Goal: Use online tool/utility: Utilize a website feature to perform a specific function

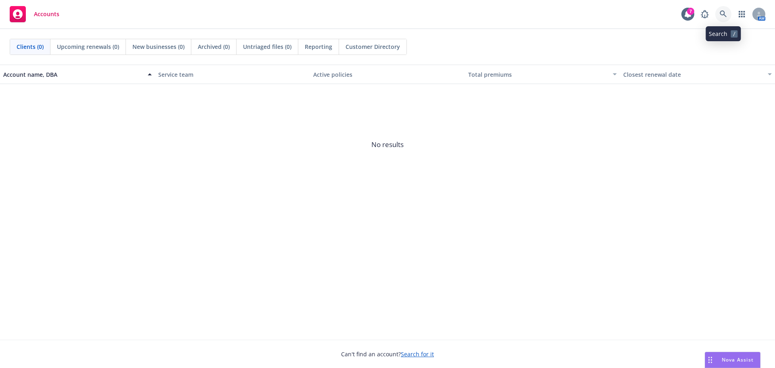
click at [729, 11] on link at bounding box center [723, 14] width 16 height 16
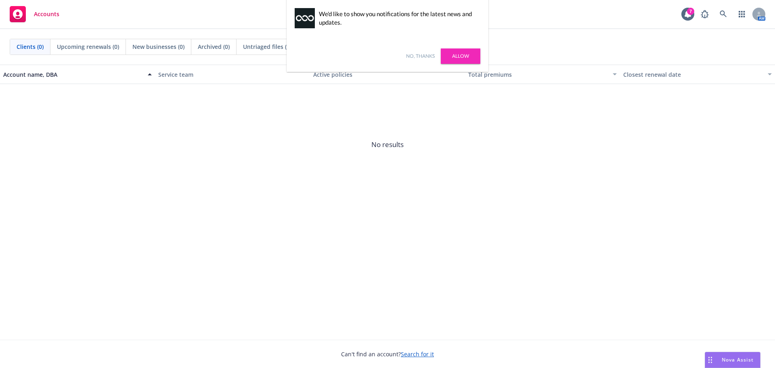
click at [720, 354] on div "Nova Assist" at bounding box center [732, 359] width 55 height 15
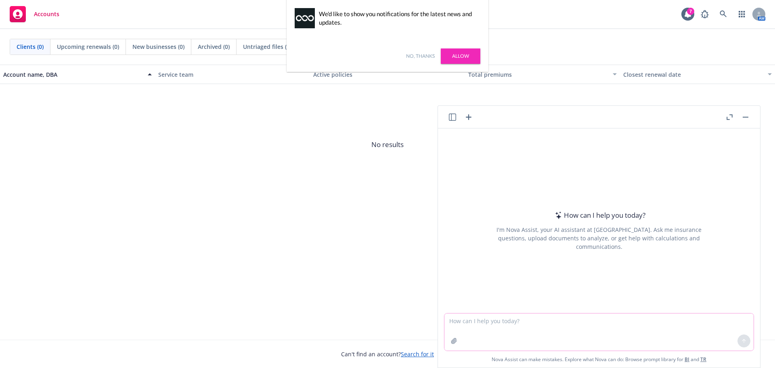
click at [473, 327] on textarea at bounding box center [598, 331] width 309 height 37
click at [455, 316] on textarea at bounding box center [598, 331] width 309 height 37
paste textarea "Your doctor is checking you for a ligament tear in your knee. Your doctor order…"
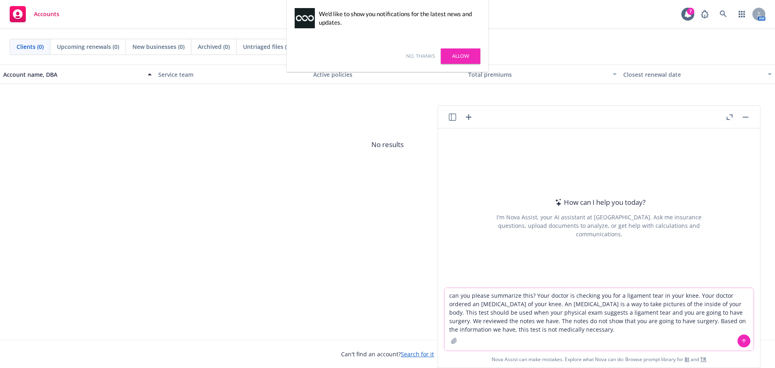
type textarea "can you please summarize this? Your doctor is checking you for a ligament tear …"
click at [741, 339] on icon at bounding box center [744, 341] width 6 height 6
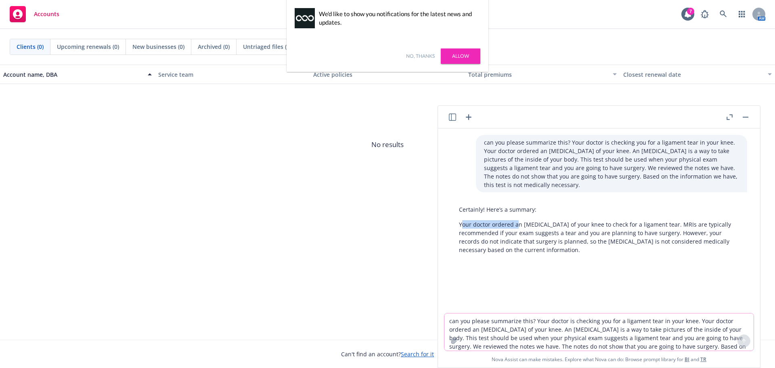
drag, startPoint x: 460, startPoint y: 214, endPoint x: 519, endPoint y: 215, distance: 58.1
click at [519, 220] on p "Your doctor ordered an [MEDICAL_DATA] of your knee to check for a ligament tear…" at bounding box center [599, 237] width 280 height 34
click at [464, 220] on p "Your doctor ordered an [MEDICAL_DATA] of your knee to check for a ligament tear…" at bounding box center [599, 237] width 280 height 34
click at [454, 213] on div "Certainly! Here’s a summary: Your doctor ordered an [MEDICAL_DATA] of your knee…" at bounding box center [599, 229] width 296 height 55
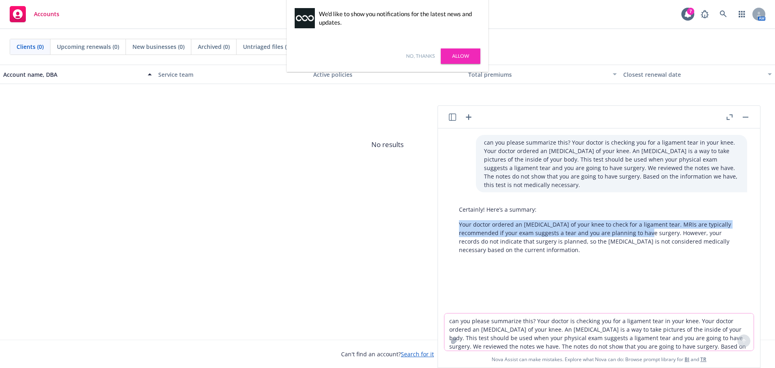
drag, startPoint x: 460, startPoint y: 213, endPoint x: 635, endPoint y: 226, distance: 175.6
click at [635, 226] on p "Your doctor ordered an [MEDICAL_DATA] of your knee to check for a ligament tear…" at bounding box center [599, 237] width 280 height 34
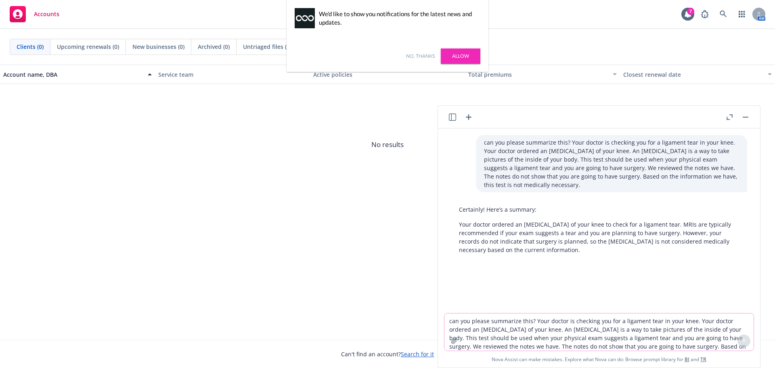
click at [664, 223] on p "Your doctor ordered an [MEDICAL_DATA] of your knee to check for a ligament tear…" at bounding box center [599, 237] width 280 height 34
click at [503, 240] on p "Your doctor ordered an [MEDICAL_DATA] of your knee to check for a ligament tear…" at bounding box center [599, 237] width 280 height 34
click at [465, 220] on p "Your doctor ordered an [MEDICAL_DATA] of your knee to check for a ligament tear…" at bounding box center [599, 237] width 280 height 34
click at [460, 220] on p "Your doctor ordered an [MEDICAL_DATA] of your knee to check for a ligament tear…" at bounding box center [599, 237] width 280 height 34
click at [475, 330] on textarea "can you please summarize this? Your doctor is checking you for a ligament tear …" at bounding box center [598, 331] width 309 height 37
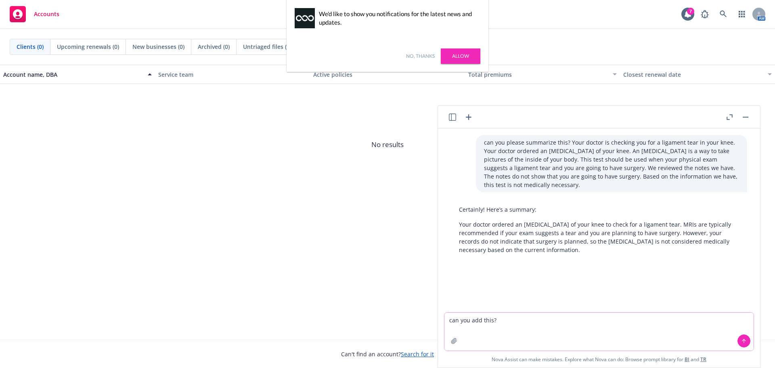
paste textarea "We use Carelon Medical Benefits Management Clinical Guideline titled Imaging of…"
type textarea "can you add this? We use Carelon Medical Benefits Management Clinical Guideline…"
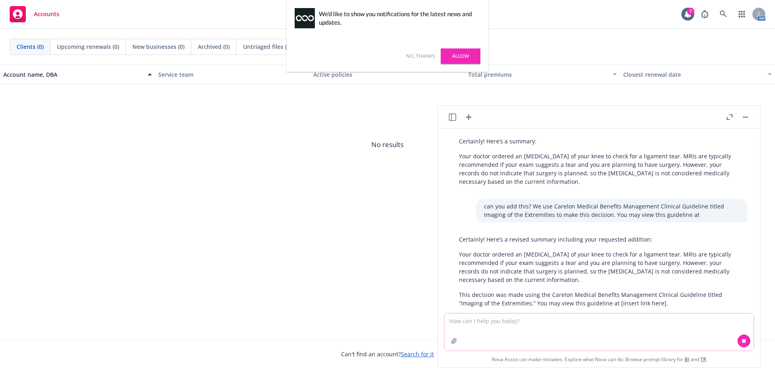
scroll to position [77, 0]
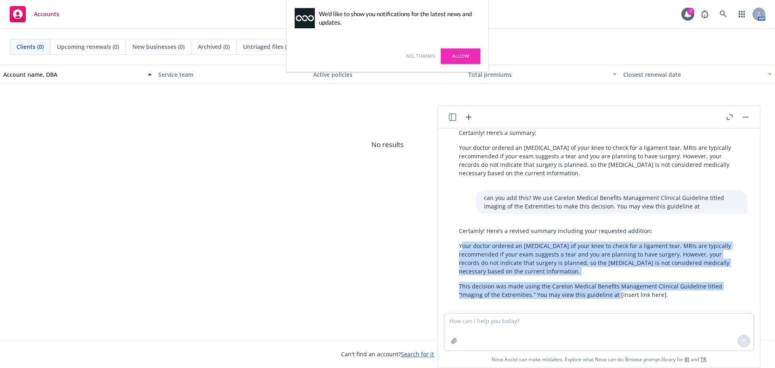
drag, startPoint x: 462, startPoint y: 233, endPoint x: 615, endPoint y: 287, distance: 163.0
click at [615, 287] on div "Certainly! Here’s a revised summary including your requested addition: Your doc…" at bounding box center [599, 262] width 296 height 79
copy div "our doctor ordered an [MEDICAL_DATA] of your knee to check for a ligament tear.…"
click at [417, 63] on div "No, thanks [PERSON_NAME]" at bounding box center [387, 55] width 202 height 31
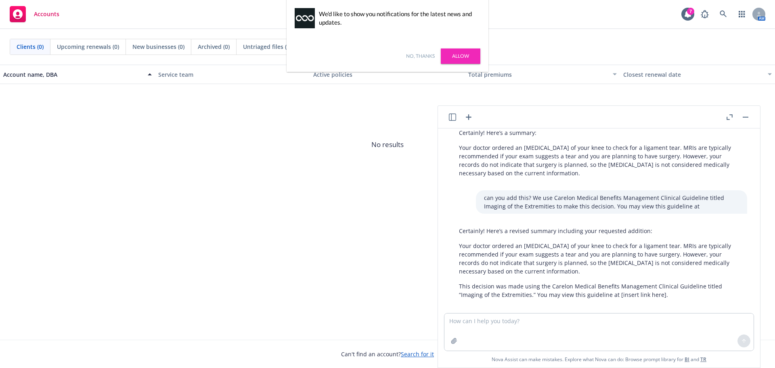
click at [417, 54] on link "No, thanks" at bounding box center [420, 55] width 29 height 7
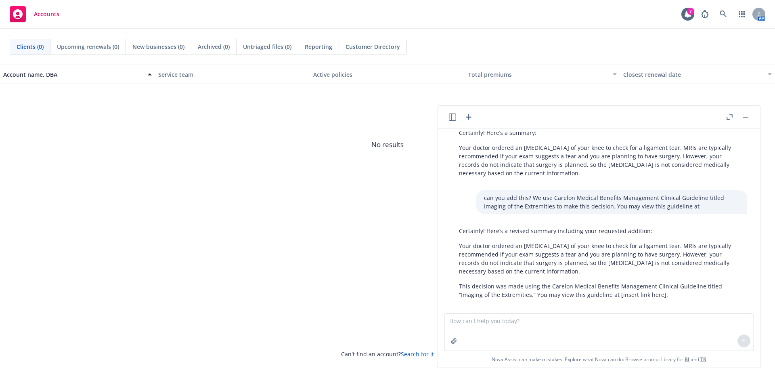
click at [748, 115] on button "button" at bounding box center [745, 117] width 10 height 10
